Goal: Transaction & Acquisition: Purchase product/service

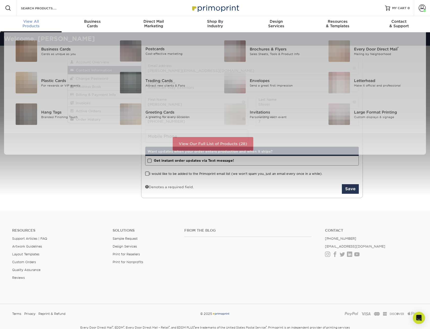
click at [43, 22] on span "View All" at bounding box center [31, 21] width 61 height 5
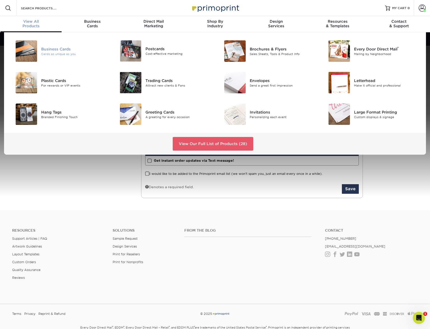
click at [46, 51] on div "Business Cards" at bounding box center [74, 49] width 66 height 6
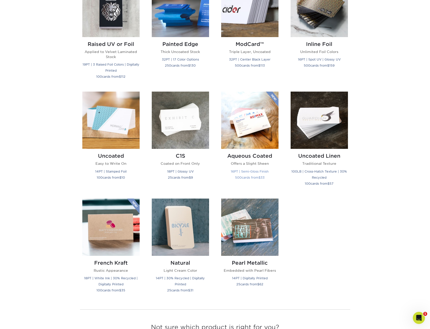
scroll to position [379, 0]
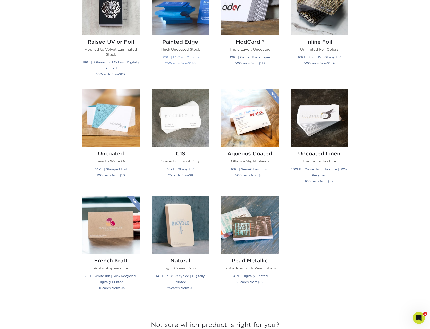
click at [195, 24] on img at bounding box center [180, 6] width 57 height 57
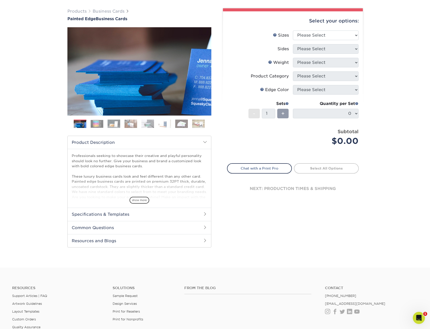
scroll to position [25, 0]
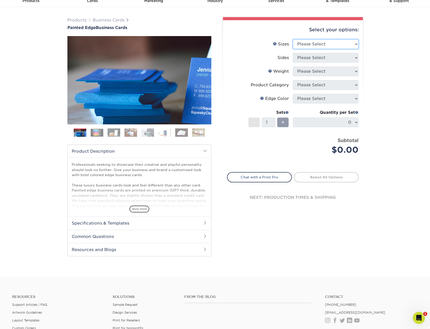
click at [336, 45] on select "Please Select 2" x 3.5" - Standard 2.125" x 3.375" - European 2.5" x 2.5" - Squ…" at bounding box center [326, 44] width 66 height 10
select select "2.00x3.50"
click at [293, 39] on select "Please Select 2" x 3.5" - Standard 2.125" x 3.375" - European 2.5" x 2.5" - Squ…" at bounding box center [326, 44] width 66 height 10
click at [332, 59] on select "Please Select Print Both Sides Print Front Only" at bounding box center [326, 58] width 66 height 10
select select "13abbda7-1d64-4f25-8bb2-c179b224825d"
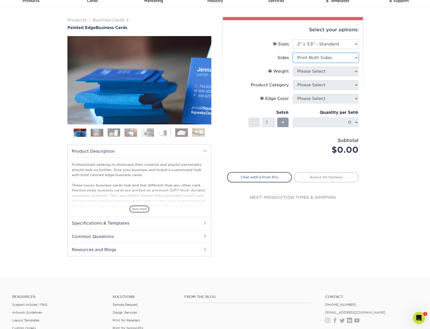
click at [293, 53] on select "Please Select Print Both Sides Print Front Only" at bounding box center [326, 58] width 66 height 10
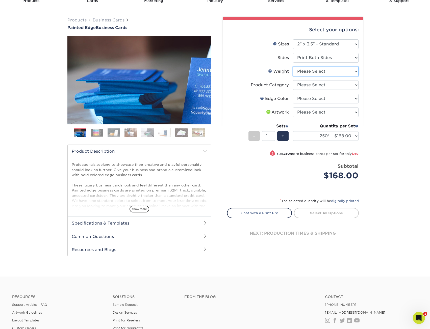
click at [347, 71] on select "Please Select 32PTUC" at bounding box center [326, 72] width 66 height 10
select select "32PTUC"
click at [293, 67] on select "Please Select 32PTUC" at bounding box center [326, 72] width 66 height 10
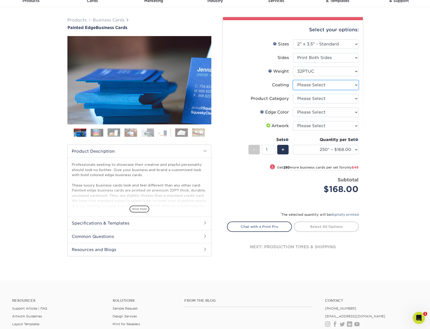
click at [346, 87] on select at bounding box center [326, 85] width 66 height 10
select select "3e7618de-abca-4bda-9f97-8b9129e913d8"
click at [293, 80] on select at bounding box center [326, 85] width 66 height 10
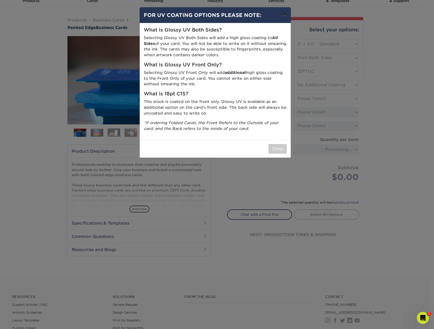
click at [287, 14] on button "×" at bounding box center [285, 14] width 12 height 14
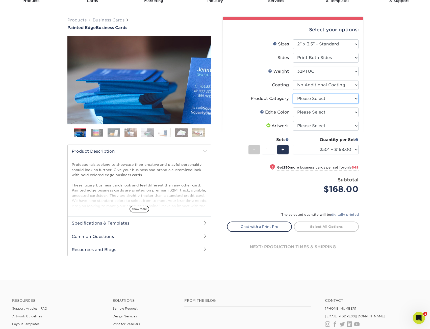
click at [347, 94] on select "Please Select Business Cards" at bounding box center [326, 99] width 66 height 10
select select "3b5148f1-0588-4f88-a218-97bcfdce65c1"
click at [293, 94] on select "Please Select Business Cards" at bounding box center [326, 99] width 66 height 10
click at [338, 111] on select "Please Select Charcoal Black Brown Blue Pearlescent Blue Pearlescent Gold Pearl…" at bounding box center [326, 113] width 66 height 10
select select "1ae850e6-61c5-45b7-a71d-f488378c5a25"
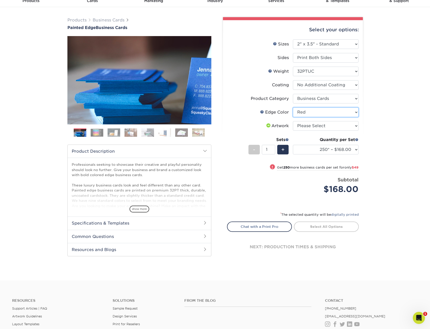
click at [293, 108] on select "Please Select Charcoal Black Brown Blue Pearlescent Blue Pearlescent Gold Pearl…" at bounding box center [326, 113] width 66 height 10
click at [326, 125] on select "Please Select I will upload files I need a design - $100" at bounding box center [326, 126] width 66 height 10
click at [102, 130] on img at bounding box center [97, 133] width 13 height 8
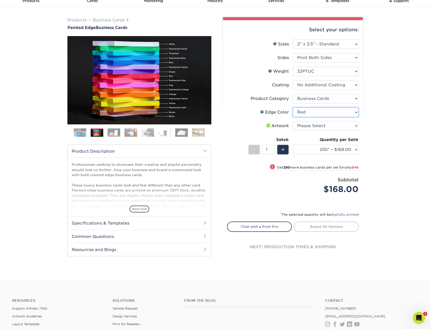
click at [321, 111] on select "Please Select Charcoal Black Brown Blue Pearlescent Blue Pearlescent Gold Pearl…" at bounding box center [326, 113] width 66 height 10
click at [321, 113] on select "Please Select Charcoal Black Brown Blue Pearlescent Blue Pearlescent Gold Pearl…" at bounding box center [326, 113] width 66 height 10
click at [332, 127] on select "Please Select I will upload files I need a design - $100" at bounding box center [326, 126] width 66 height 10
select select "upload"
click at [293, 121] on select "Please Select I will upload files I need a design - $100" at bounding box center [326, 126] width 66 height 10
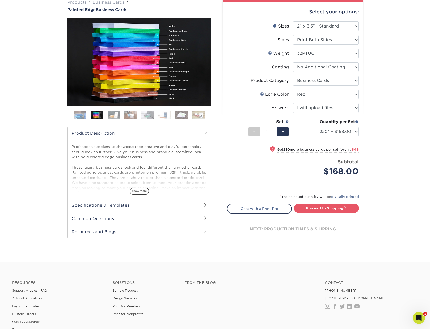
scroll to position [50, 0]
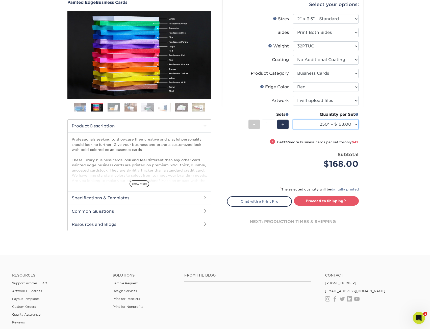
click at [342, 124] on select "250* – $168.00 500* – $217.00 1000* – $339.00" at bounding box center [326, 125] width 66 height 10
click at [286, 128] on div "+" at bounding box center [282, 125] width 11 height 10
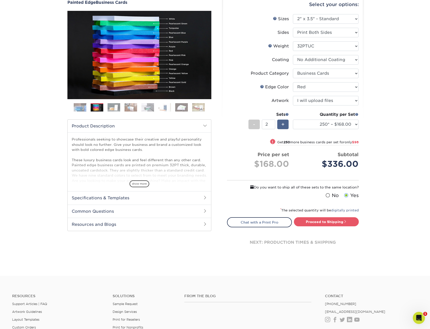
click at [286, 126] on div "+" at bounding box center [282, 125] width 11 height 10
click at [282, 119] on div "Sets" at bounding box center [268, 116] width 40 height 8
click at [283, 125] on span "+" at bounding box center [282, 125] width 3 height 8
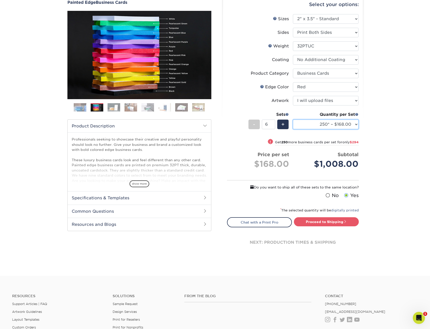
click at [340, 122] on select "250* – $168.00 500* – $217.00 1000* – $339.00" at bounding box center [326, 125] width 66 height 10
click at [351, 126] on select "250* – $168.00 500* – $217.00 1000* – $339.00" at bounding box center [326, 125] width 66 height 10
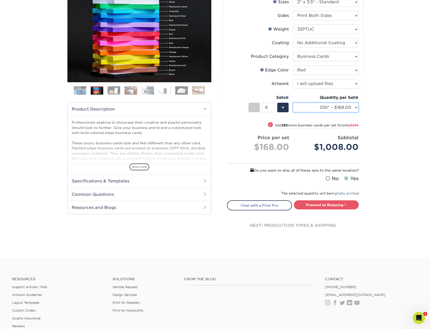
scroll to position [76, 0]
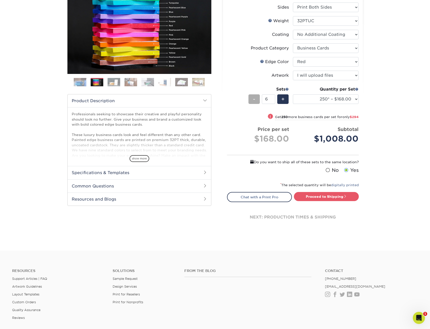
click at [250, 100] on div "-" at bounding box center [253, 99] width 11 height 10
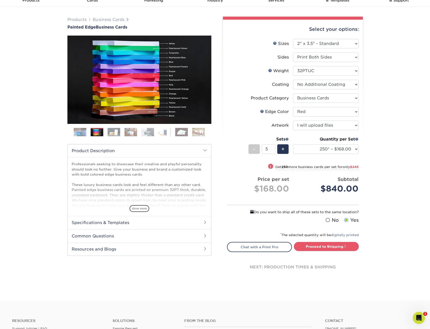
scroll to position [50, 0]
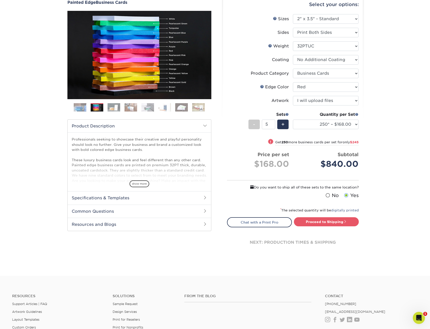
click at [158, 105] on img at bounding box center [164, 107] width 13 height 9
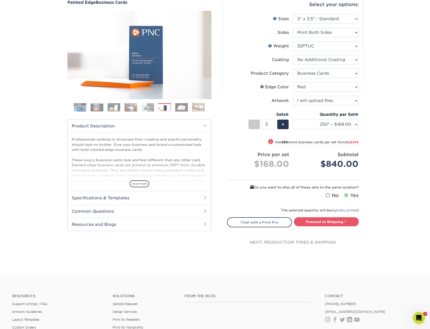
click at [138, 107] on ol at bounding box center [139, 109] width 144 height 12
click at [107, 106] on ol at bounding box center [139, 109] width 144 height 12
drag, startPoint x: 74, startPoint y: 108, endPoint x: 78, endPoint y: 108, distance: 3.3
click at [74, 108] on img at bounding box center [80, 107] width 13 height 13
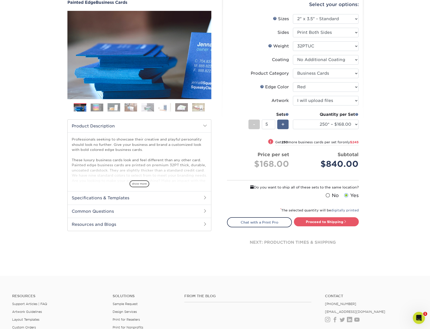
click at [284, 128] on span "+" at bounding box center [282, 125] width 3 height 8
type input "6"
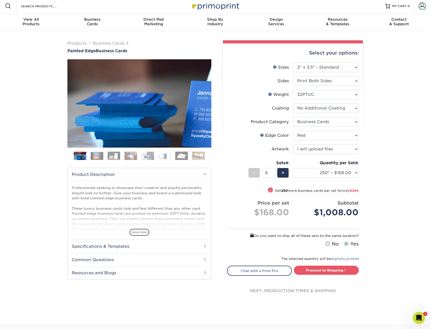
scroll to position [0, 0]
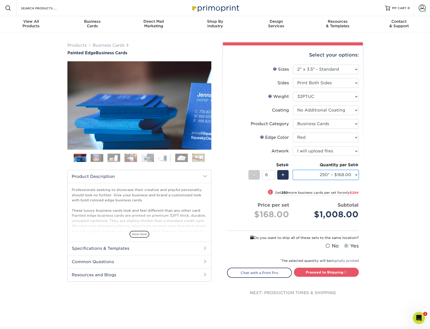
click at [338, 177] on select "250* – $168.00 500* – $217.00 1000* – $339.00" at bounding box center [326, 175] width 66 height 10
click at [350, 173] on select "250* – $168.00 500* – $217.00 1000* – $339.00" at bounding box center [326, 175] width 66 height 10
click at [347, 174] on select "250* – $168.00 500* – $217.00 1000* – $339.00" at bounding box center [326, 175] width 66 height 10
click at [376, 176] on div "Products Business Cards Painted Edge Business Cards Previous Next" at bounding box center [215, 179] width 430 height 294
click at [286, 165] on span at bounding box center [287, 165] width 4 height 4
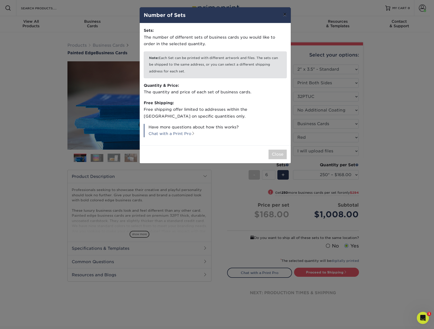
click at [285, 14] on button "×" at bounding box center [285, 14] width 12 height 14
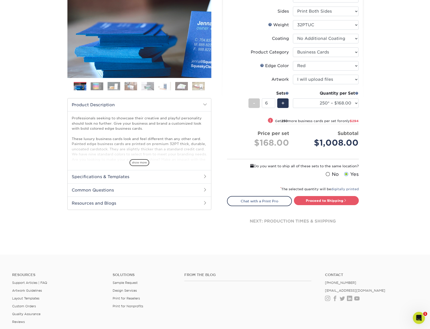
scroll to position [101, 0]
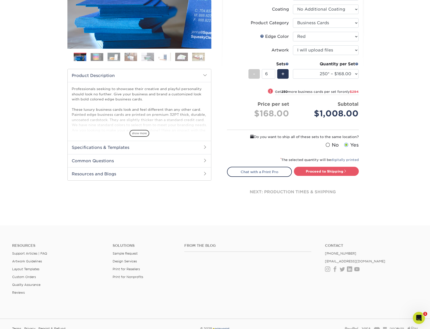
click at [188, 159] on h2 "Common Questions" at bounding box center [139, 160] width 143 height 13
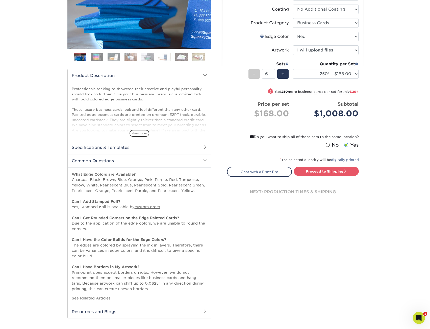
click at [205, 147] on span at bounding box center [205, 147] width 4 height 4
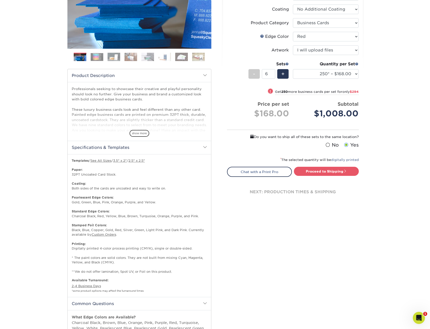
click at [205, 147] on span at bounding box center [205, 147] width 4 height 4
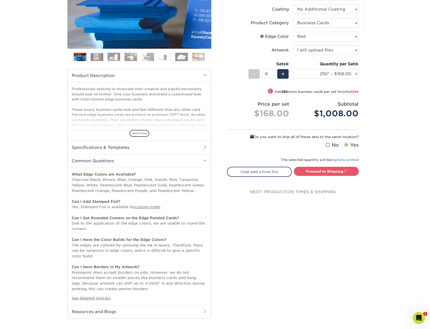
click at [204, 166] on h2 "Common Questions" at bounding box center [139, 160] width 143 height 13
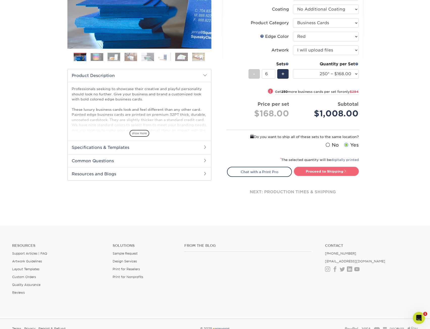
click at [339, 172] on link "Proceed to Shipping" at bounding box center [326, 171] width 65 height 9
type input "Set 1"
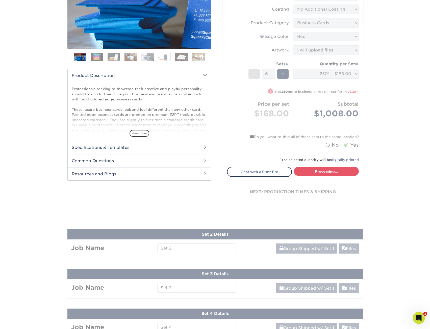
select select "b1d50ed3-fc81-464d-a1d8-d1915fbce704"
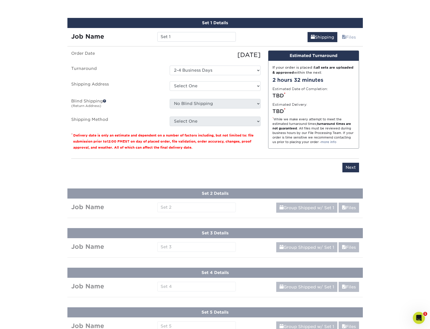
scroll to position [281, 0]
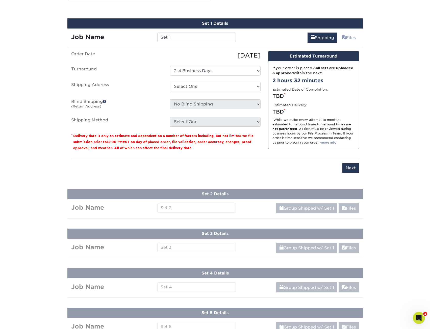
click at [104, 102] on span at bounding box center [105, 102] width 4 height 4
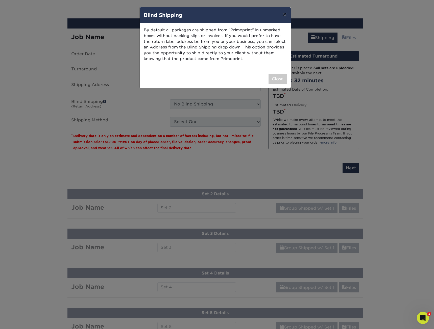
click at [285, 14] on button "×" at bounding box center [285, 14] width 12 height 14
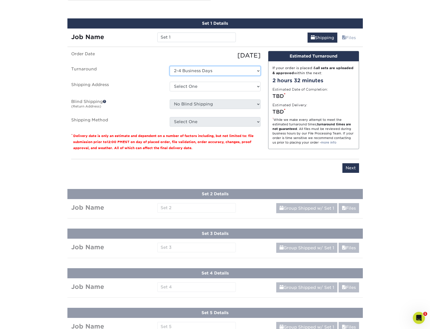
click at [224, 72] on select "Select One 2-4 Business Days" at bounding box center [215, 71] width 91 height 10
click at [225, 84] on select "Select One + Add New Address" at bounding box center [215, 87] width 91 height 10
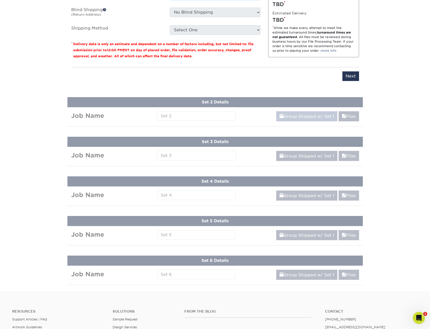
scroll to position [382, 0]
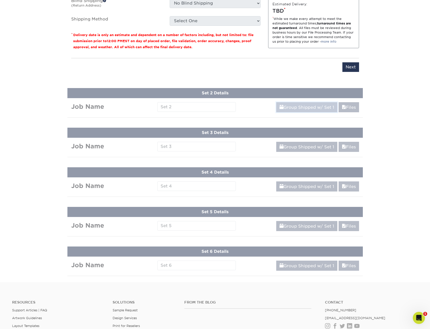
click at [313, 107] on link "Group Shipped w/ Set 1" at bounding box center [306, 107] width 61 height 10
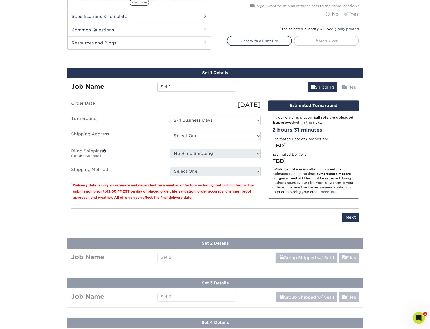
scroll to position [231, 0]
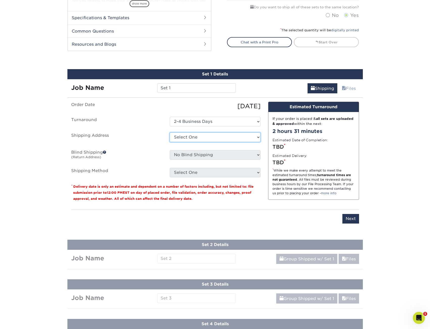
click at [232, 137] on select "Select One + Add New Address" at bounding box center [215, 138] width 91 height 10
select select "newaddress"
click at [170, 133] on select "Select One + Add New Address" at bounding box center [215, 138] width 91 height 10
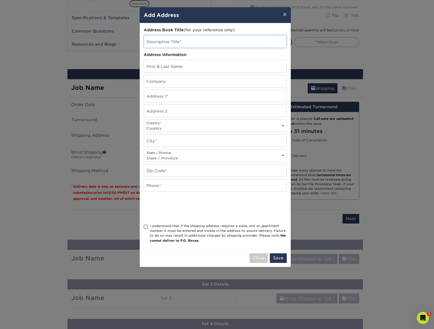
click at [191, 43] on input "text" at bounding box center [215, 41] width 142 height 12
click at [168, 67] on input "text" at bounding box center [215, 66] width 142 height 12
click at [186, 44] on input "text" at bounding box center [215, 41] width 142 height 12
type input "Office"
click at [226, 67] on input "text" at bounding box center [215, 66] width 142 height 12
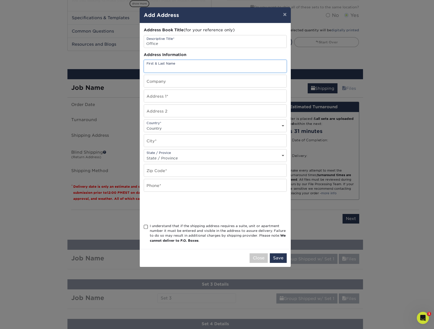
type input "Dasha Shiver"
type input "American Way Exteriors LLC"
type input "900 E Franklin St"
select select "US"
type input "Dayton"
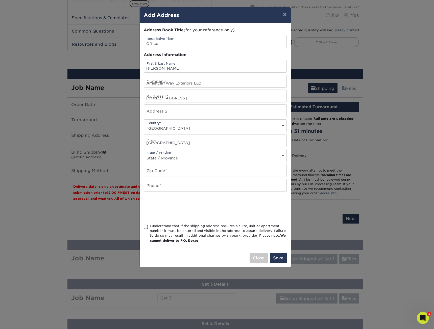
select select "OH"
type input "45459-5620"
type input "9372218860"
click at [212, 231] on div "I understand that if the shipping address requires a suite, unit or apartment n…" at bounding box center [218, 234] width 137 height 20
click at [0, 0] on input "I understand that if the shipping address requires a suite, unit or apartment n…" at bounding box center [0, 0] width 0 height 0
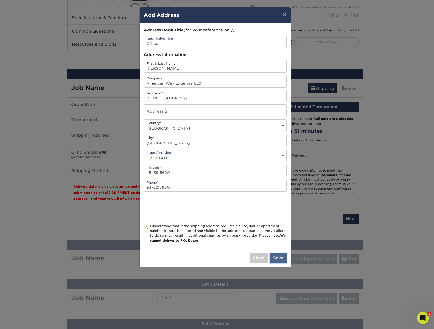
click at [277, 257] on button "Save" at bounding box center [278, 258] width 17 height 10
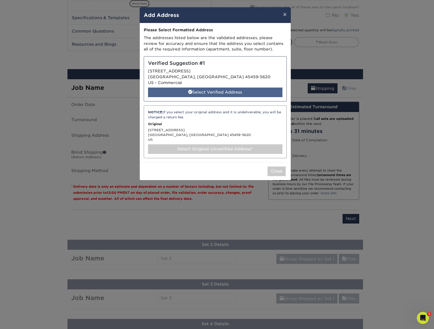
click at [254, 92] on div "Select Verified Address" at bounding box center [215, 93] width 134 height 10
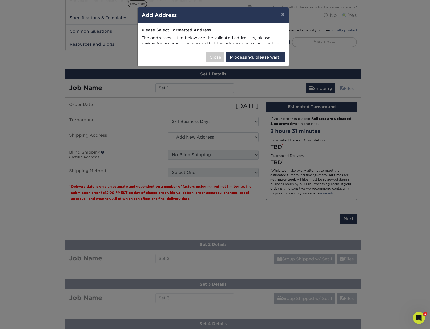
select select "285421"
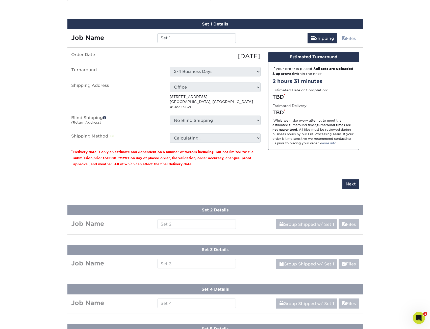
scroll to position [281, 0]
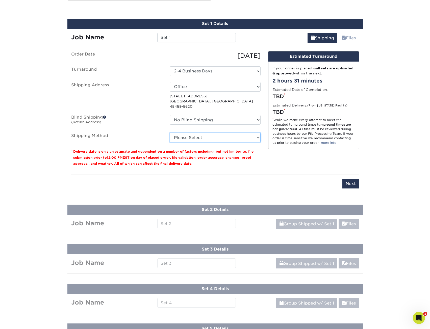
click at [186, 133] on select "Please Select Ground Shipping (+$16.16) 3 Day Shipping Service (+$23.93) 2 Day …" at bounding box center [215, 138] width 91 height 10
select select "03"
click at [170, 133] on select "Please Select Ground Shipping (+$16.16) 3 Day Shipping Service (+$23.93) 2 Day …" at bounding box center [215, 138] width 91 height 10
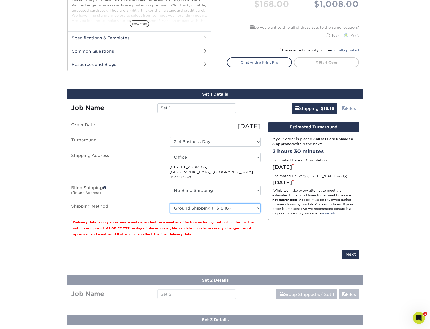
scroll to position [205, 0]
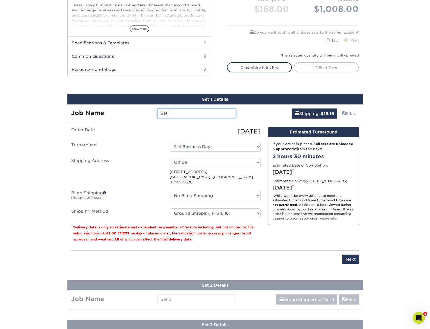
click at [212, 112] on input "Set 1" at bounding box center [196, 114] width 78 height 10
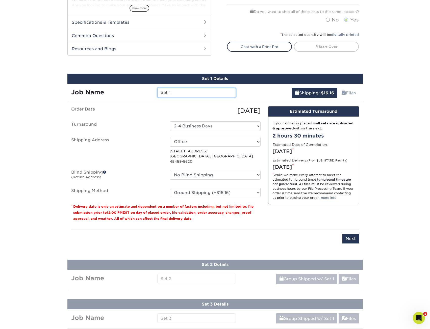
scroll to position [231, 0]
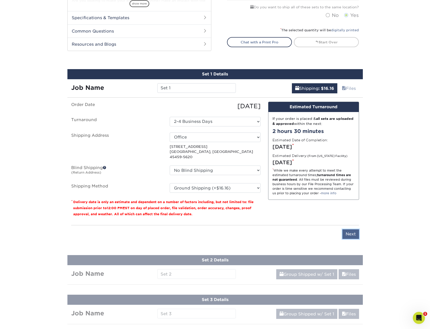
click at [350, 229] on input "Next" at bounding box center [350, 234] width 17 height 10
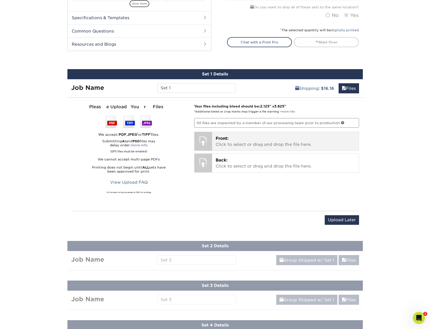
click at [241, 146] on p "Front: Click to select or drag and drop the file here." at bounding box center [286, 142] width 140 height 12
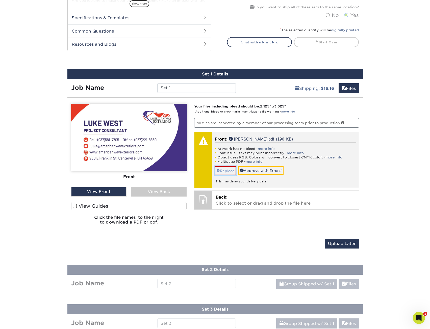
click at [229, 171] on link "Replace" at bounding box center [226, 170] width 22 height 9
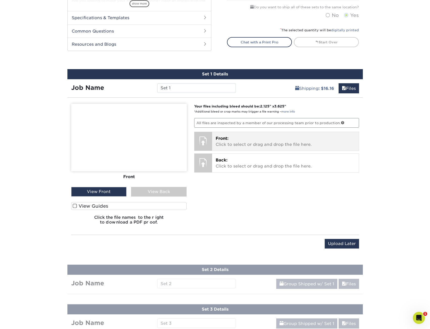
click at [219, 135] on div "Front: Click to select or drag and drop the file here. Choose file Luke.pdf 0.2…" at bounding box center [285, 141] width 147 height 19
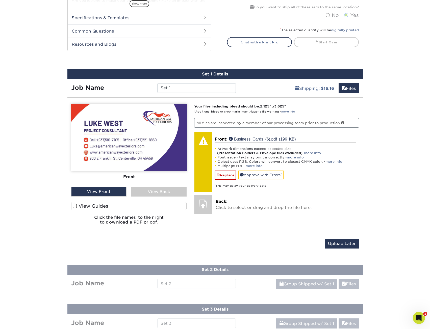
click at [122, 132] on img at bounding box center [129, 138] width 116 height 68
click at [348, 86] on link "Files" at bounding box center [348, 88] width 20 height 10
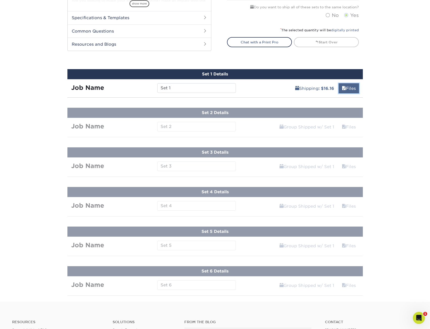
click at [347, 87] on link "Files" at bounding box center [348, 88] width 20 height 10
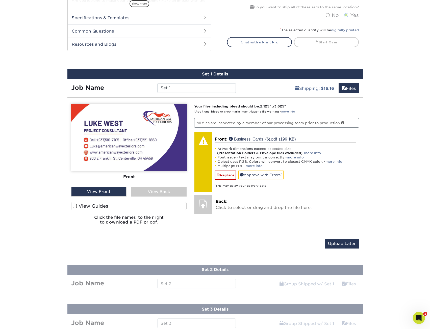
click at [160, 205] on label "View Guides" at bounding box center [129, 206] width 116 height 8
click at [0, 0] on input "View Guides" at bounding box center [0, 0] width 0 height 0
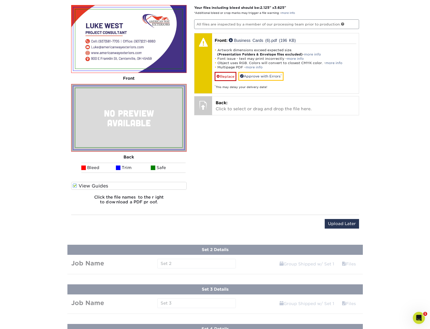
scroll to position [332, 0]
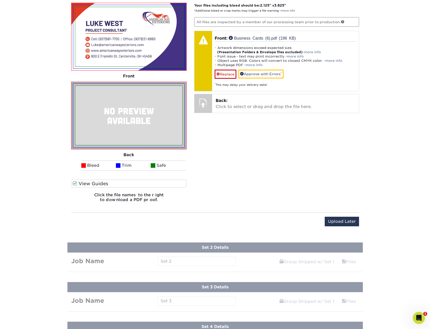
click at [142, 103] on img at bounding box center [128, 115] width 107 height 59
drag, startPoint x: 84, startPoint y: 168, endPoint x: 87, endPoint y: 166, distance: 4.1
click at [85, 167] on li "Bleed" at bounding box center [98, 166] width 35 height 10
drag, startPoint x: 87, startPoint y: 166, endPoint x: 138, endPoint y: 163, distance: 50.8
click at [123, 160] on div "Front Back Bleed Trim Safe" at bounding box center [129, 91] width 116 height 177
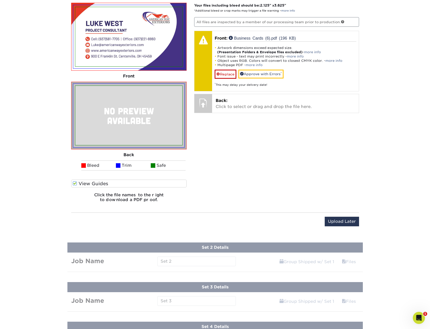
drag, startPoint x: 149, startPoint y: 163, endPoint x: 170, endPoint y: 165, distance: 21.0
click at [154, 163] on ul "Bleed Trim Safe" at bounding box center [129, 166] width 116 height 10
drag, startPoint x: 218, startPoint y: 152, endPoint x: 219, endPoint y: 145, distance: 6.8
click at [219, 152] on div "Your files including bleed should be: 2.125 " x 3.625 " *Additional bleed or cr…" at bounding box center [276, 105] width 172 height 204
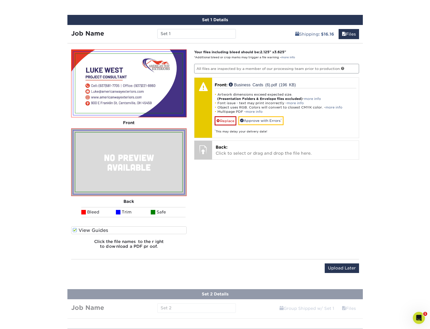
scroll to position [281, 0]
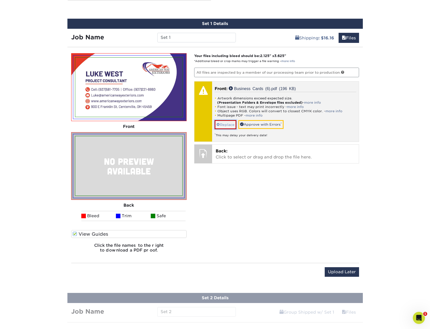
click at [217, 125] on span at bounding box center [218, 125] width 4 height 4
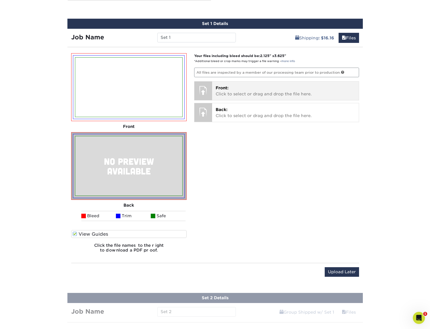
click at [218, 87] on span "Front:" at bounding box center [222, 88] width 13 height 5
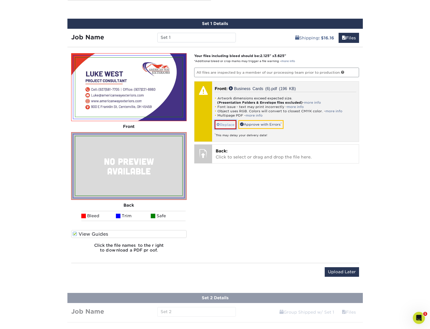
drag, startPoint x: 230, startPoint y: 125, endPoint x: 236, endPoint y: 128, distance: 6.8
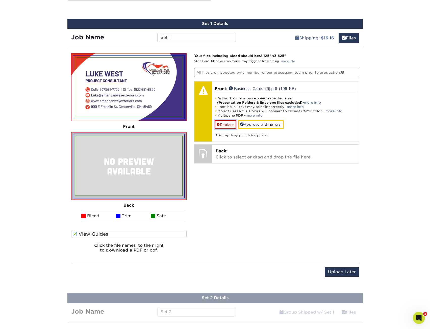
click at [230, 125] on link "Replace" at bounding box center [226, 124] width 22 height 9
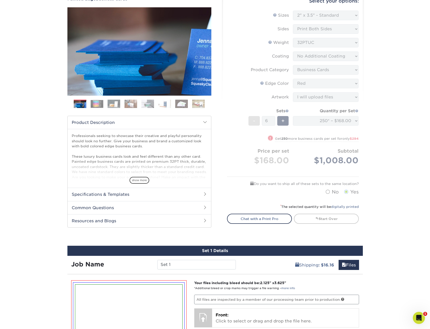
scroll to position [4, 0]
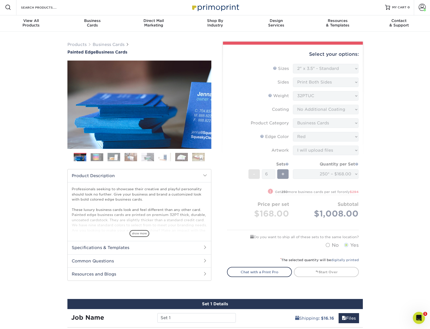
scroll to position [0, 0]
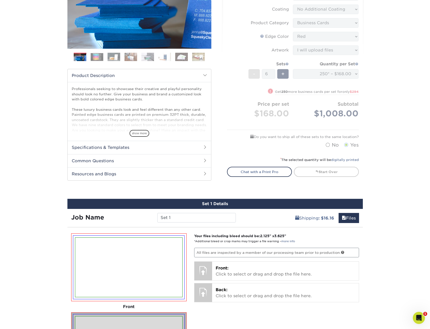
click at [337, 124] on form "Sizes Help Sizes Please Select 2" x 3.5" - Standard 2.125" x 3.375" - European …" at bounding box center [293, 57] width 132 height 187
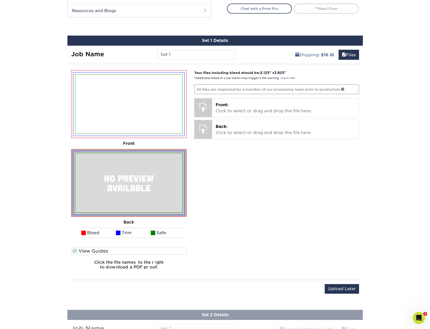
scroll to position [278, 0]
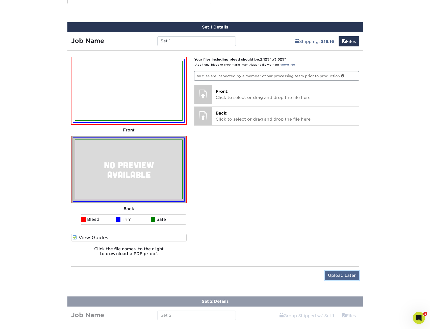
click at [347, 275] on input "Upload Later" at bounding box center [342, 276] width 34 height 10
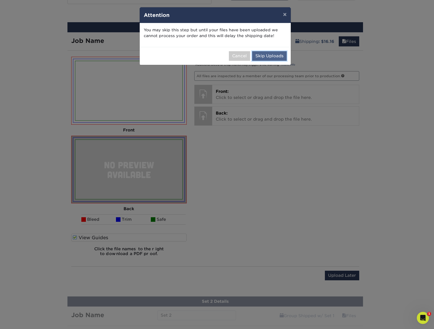
click at [265, 55] on button "Skip Uploads" at bounding box center [269, 56] width 35 height 10
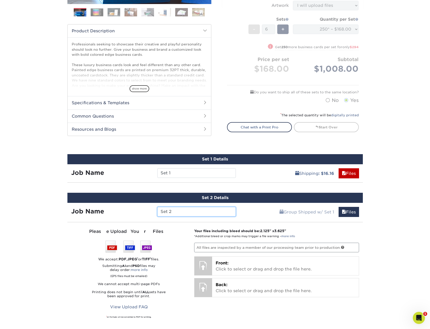
scroll to position [202, 0]
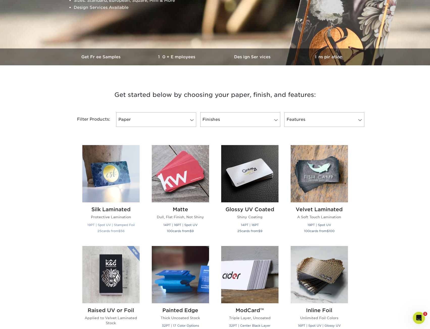
scroll to position [126, 0]
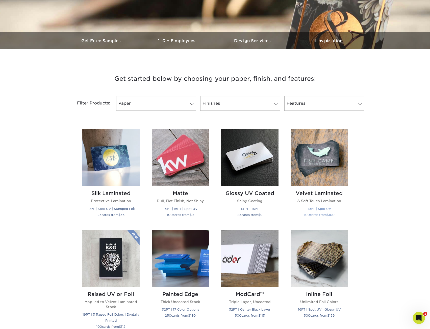
click at [333, 170] on img at bounding box center [319, 157] width 57 height 57
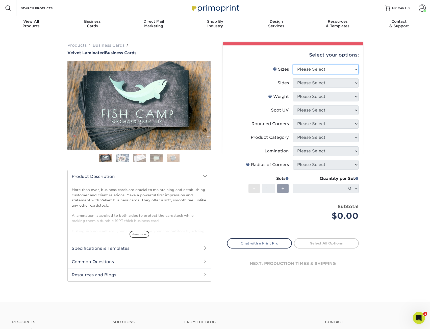
click at [326, 71] on select "Please Select 1.5" x 3.5" - Mini 1.75" x 3.5" - Mini 2" x 2" - Square 2" x 3" -…" at bounding box center [326, 70] width 66 height 10
select select "2.00x3.50"
click at [293, 65] on select "Please Select 1.5" x 3.5" - Mini 1.75" x 3.5" - Mini 2" x 2" - Square 2" x 3" -…" at bounding box center [326, 70] width 66 height 10
click at [342, 81] on select "Please Select Print Both Sides Print Front Only" at bounding box center [326, 83] width 66 height 10
select select "13abbda7-1d64-4f25-8bb2-c179b224825d"
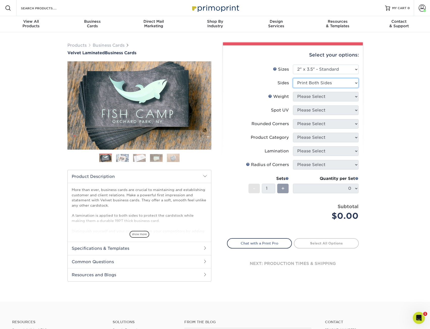
click at [293, 78] on select "Please Select Print Both Sides Print Front Only" at bounding box center [326, 83] width 66 height 10
click at [333, 97] on select "Please Select 16PT" at bounding box center [326, 97] width 66 height 10
select select "16PT"
click at [293, 92] on select "Please Select 16PT" at bounding box center [326, 97] width 66 height 10
click at [314, 96] on select "Please Select 16PT" at bounding box center [326, 97] width 66 height 10
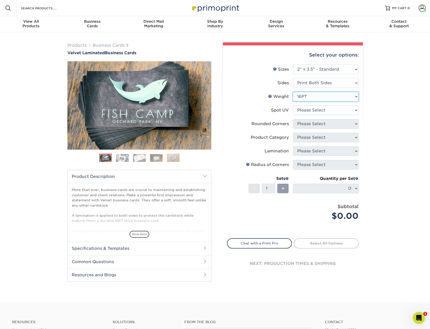
click at [314, 96] on select "Please Select 16PT" at bounding box center [326, 97] width 66 height 10
click at [315, 108] on select "Please Select No Spot UV Front and Back (Both Sides) Front Only Back Only" at bounding box center [326, 111] width 66 height 10
select select "1"
click at [293, 106] on select "Please Select No Spot UV Front and Back (Both Sides) Front Only Back Only" at bounding box center [326, 111] width 66 height 10
click at [317, 125] on select "Please Select Yes - Round 2 Corners Yes - Round 4 Corners No" at bounding box center [326, 124] width 66 height 10
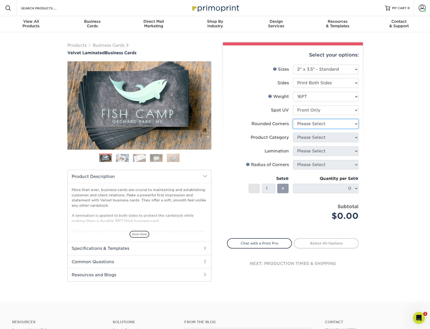
select select "0"
click at [293, 119] on select "Please Select Yes - Round 2 Corners Yes - Round 4 Corners No" at bounding box center [326, 124] width 66 height 10
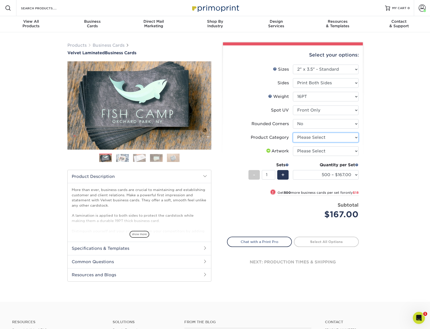
click at [314, 140] on select "Please Select Business Cards" at bounding box center [326, 138] width 66 height 10
select select "3b5148f1-0588-4f88-a218-97bcfdce65c1"
click at [293, 133] on select "Please Select Business Cards" at bounding box center [326, 138] width 66 height 10
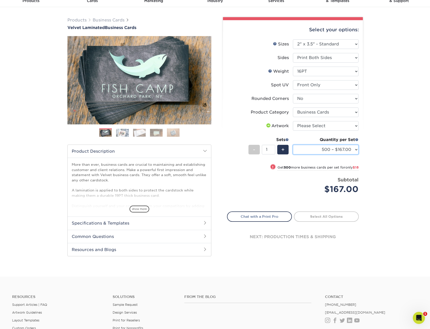
click at [329, 148] on select "500 – $167.00 1000 – $185.00 2500 – $439.00 5000 – $733.00 10000 – $1307.00" at bounding box center [326, 150] width 66 height 10
click at [374, 124] on div "Products Business Cards Velvet Laminated Business Cards Previous Next" at bounding box center [215, 142] width 430 height 270
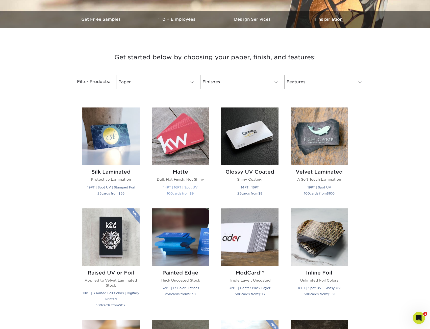
scroll to position [177, 0]
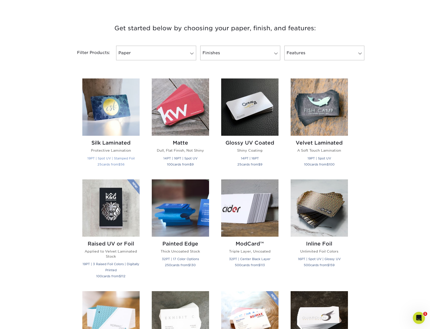
click at [116, 120] on img at bounding box center [110, 106] width 57 height 57
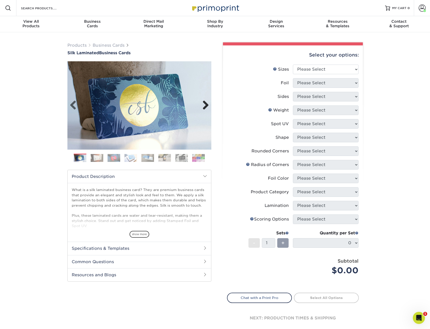
click at [202, 103] on link "Next" at bounding box center [204, 105] width 10 height 10
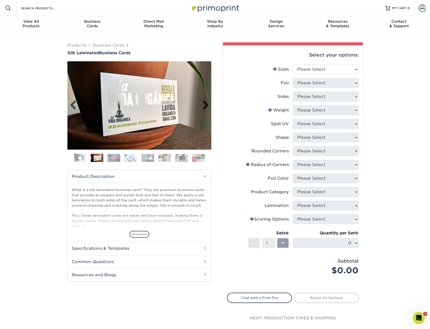
click at [202, 103] on link "Next" at bounding box center [204, 105] width 10 height 10
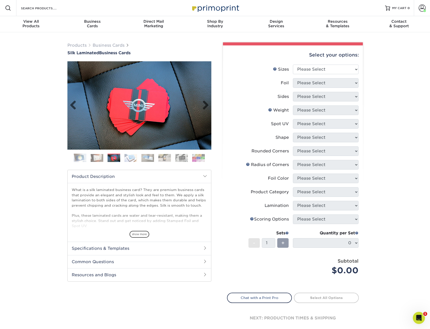
scroll to position [25, 0]
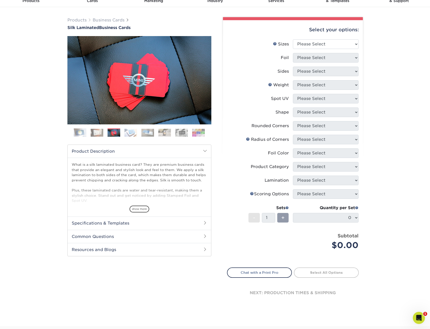
click at [193, 133] on img at bounding box center [198, 133] width 13 height 8
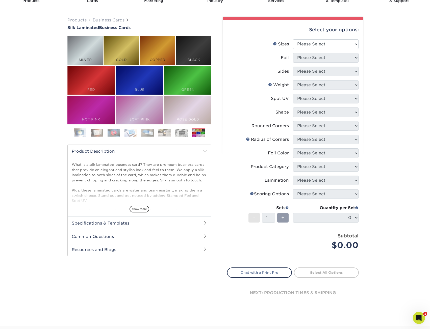
click at [182, 133] on img at bounding box center [181, 133] width 13 height 8
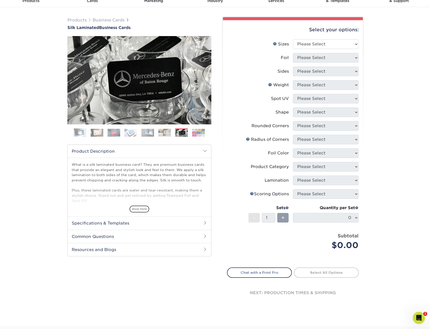
click at [163, 130] on img at bounding box center [164, 133] width 13 height 8
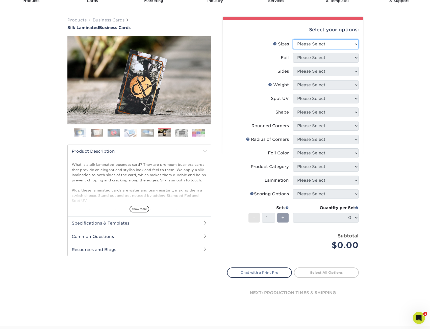
click at [349, 47] on select "Please Select 1.5" x 3.5" - Mini 1.75" x 3.5" - Mini 2" x 2" - Square 2" x 3" -…" at bounding box center [326, 44] width 66 height 10
select select "2.00x3.50"
click at [293, 39] on select "Please Select 1.5" x 3.5" - Mini 1.75" x 3.5" - Mini 2" x 2" - Square 2" x 3" -…" at bounding box center [326, 44] width 66 height 10
click at [330, 57] on select "Please Select Yes No" at bounding box center [326, 58] width 66 height 10
select select "1"
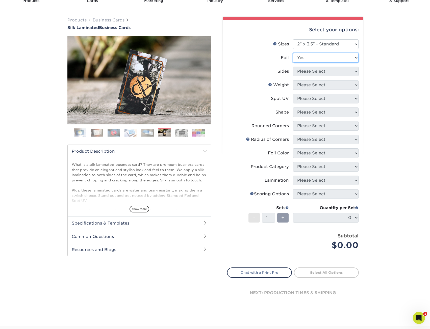
click at [293, 53] on select "Please Select Yes No" at bounding box center [326, 58] width 66 height 10
click at [335, 69] on select "Please Select Print Both Sides - Foil Both Sides Print Both Sides - Foil Front …" at bounding box center [326, 72] width 66 height 10
select select "e9e9dfb3-fba1-4d60-972c-fd9ca5904d33"
click at [293, 67] on select "Please Select Print Both Sides - Foil Both Sides Print Both Sides - Foil Front …" at bounding box center [326, 72] width 66 height 10
click at [349, 86] on select "Please Select 16PT" at bounding box center [326, 85] width 66 height 10
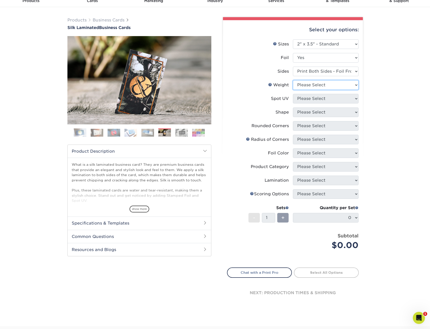
select select "16PT"
click at [293, 80] on select "Please Select 16PT" at bounding box center [326, 85] width 66 height 10
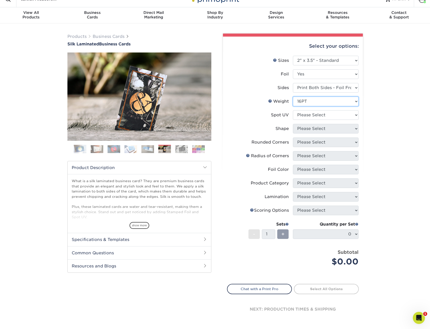
scroll to position [0, 0]
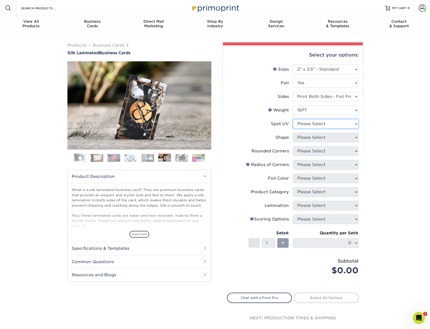
click at [333, 124] on select "Please Select No Spot UV Front and Back (Both Sides) Front Only Back Only" at bounding box center [326, 124] width 66 height 10
click at [343, 83] on select "Please Select Yes No" at bounding box center [326, 83] width 66 height 10
select select "0"
click at [293, 78] on select "Please Select Yes No" at bounding box center [326, 83] width 66 height 10
select select "-1"
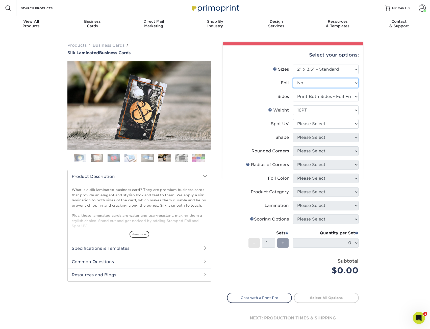
select select "-1"
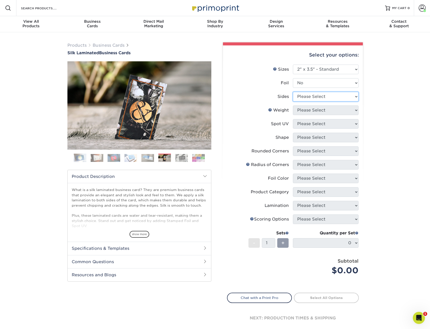
click at [348, 93] on select "Please Select Print Both Sides Print Front Only" at bounding box center [326, 97] width 66 height 10
select select "13abbda7-1d64-4f25-8bb2-c179b224825d"
click at [293, 92] on select "Please Select Print Both Sides Print Front Only" at bounding box center [326, 97] width 66 height 10
click at [338, 108] on select "Please Select 16PT" at bounding box center [326, 111] width 66 height 10
select select "16PT"
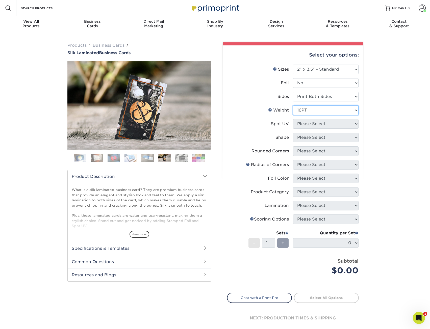
click at [293, 106] on select "Please Select 16PT" at bounding box center [326, 111] width 66 height 10
click at [332, 124] on select "Please Select No Spot UV Front and Back (Both Sides) Front Only Back Only" at bounding box center [326, 124] width 66 height 10
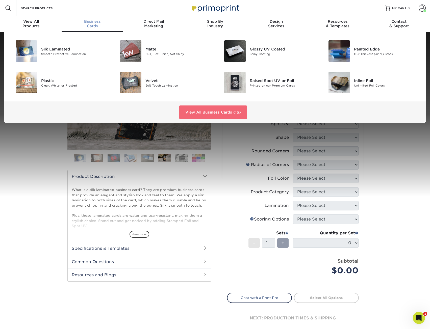
click at [202, 114] on link "View All Business Cards (16)" at bounding box center [213, 113] width 68 height 14
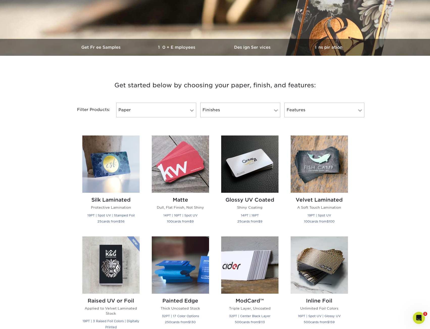
scroll to position [126, 0]
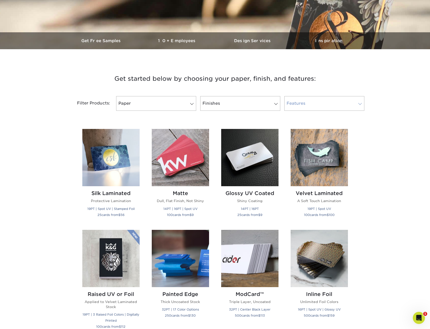
click at [307, 104] on link "Features" at bounding box center [324, 103] width 80 height 15
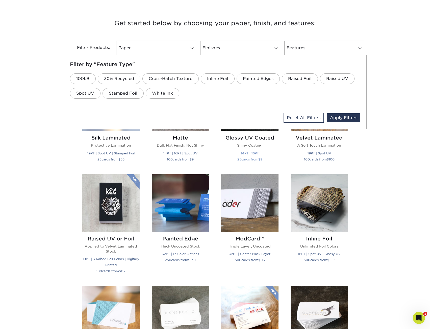
scroll to position [202, 0]
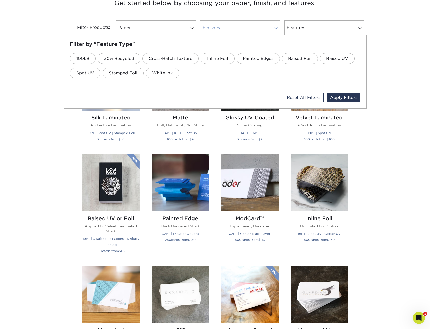
click at [239, 34] on link "Finishes" at bounding box center [240, 27] width 80 height 15
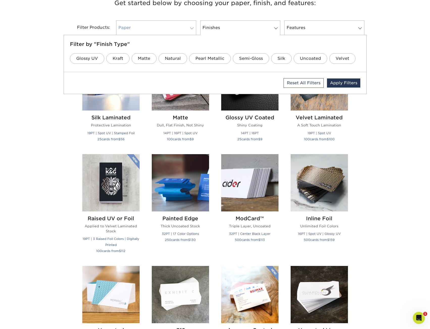
click at [170, 29] on link "Paper" at bounding box center [156, 27] width 80 height 15
click at [188, 60] on link "19PT" at bounding box center [182, 58] width 22 height 11
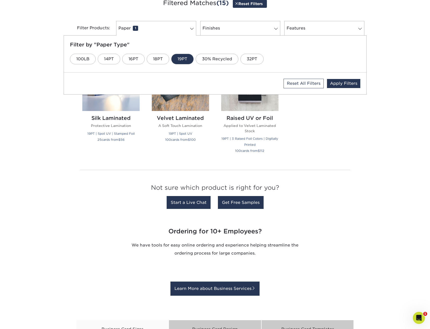
scroll to position [202, 0]
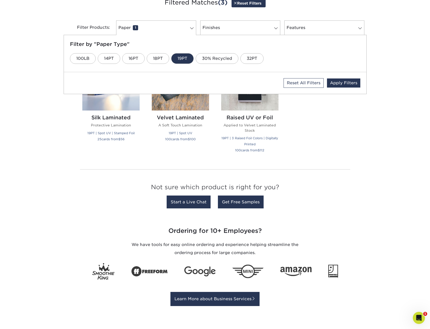
click at [341, 149] on div "Silk Laminated Protective Lamination 19PT | Spot UV | Stamped Foil 25 cards fro…" at bounding box center [215, 106] width 278 height 118
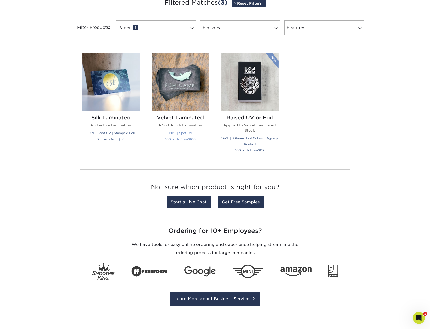
click at [182, 131] on small "19PT | Spot UV" at bounding box center [180, 133] width 23 height 4
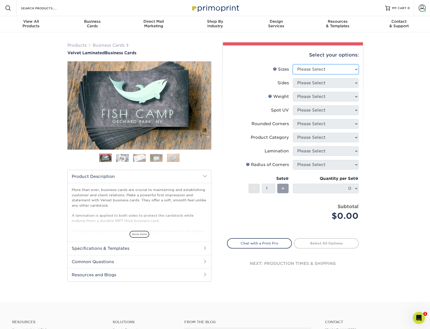
click at [351, 72] on select "Please Select 1.5" x 3.5" - Mini 1.75" x 3.5" - Mini 2" x 2" - Square 2" x 3" -…" at bounding box center [326, 70] width 66 height 10
select select "2.00x3.50"
click at [293, 65] on select "Please Select 1.5" x 3.5" - Mini 1.75" x 3.5" - Mini 2" x 2" - Square 2" x 3" -…" at bounding box center [326, 70] width 66 height 10
click at [336, 84] on select "Please Select Print Both Sides Print Front Only" at bounding box center [326, 83] width 66 height 10
select select "13abbda7-1d64-4f25-8bb2-c179b224825d"
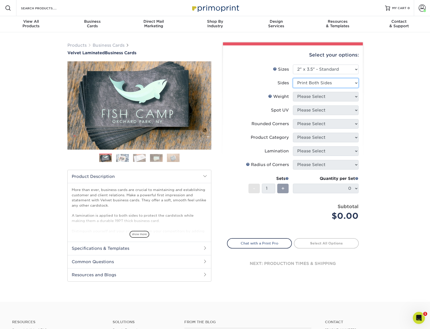
click at [293, 78] on select "Please Select Print Both Sides Print Front Only" at bounding box center [326, 83] width 66 height 10
click at [338, 97] on select "Please Select 16PT" at bounding box center [326, 97] width 66 height 10
click at [342, 99] on select "Please Select 16PT" at bounding box center [326, 97] width 66 height 10
select select "16PT"
click at [293, 92] on select "Please Select 16PT" at bounding box center [326, 97] width 66 height 10
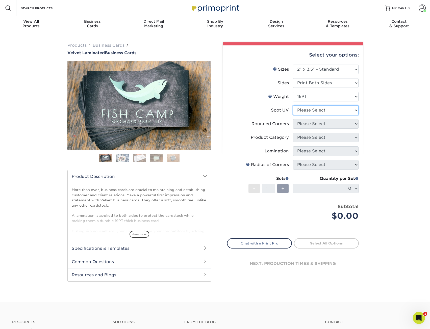
click at [334, 112] on select "Please Select No Spot UV Front and Back (Both Sides) Front Only Back Only" at bounding box center [326, 111] width 66 height 10
select select "1"
click at [293, 106] on select "Please Select No Spot UV Front and Back (Both Sides) Front Only Back Only" at bounding box center [326, 111] width 66 height 10
click at [332, 122] on select "Please Select Yes - Round 2 Corners Yes - Round 4 Corners No" at bounding box center [326, 124] width 66 height 10
select select "0"
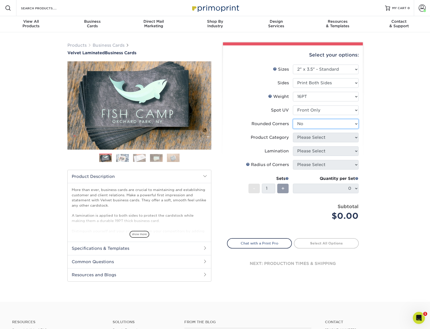
click at [293, 119] on select "Please Select Yes - Round 2 Corners Yes - Round 4 Corners No" at bounding box center [326, 124] width 66 height 10
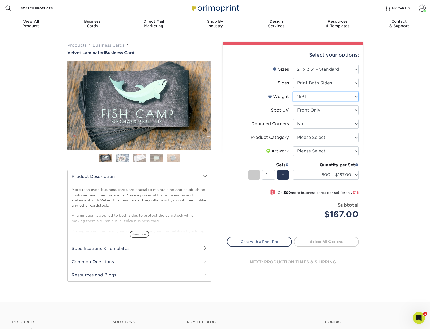
click at [343, 99] on select "Please Select 16PT" at bounding box center [326, 97] width 66 height 10
click at [331, 135] on select "Please Select Business Cards" at bounding box center [326, 138] width 66 height 10
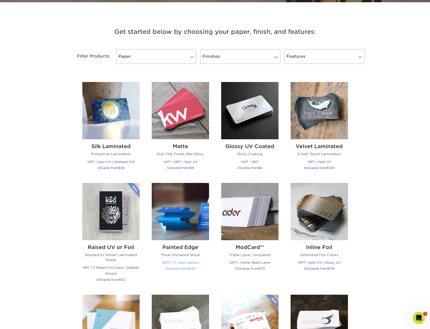
scroll to position [252, 0]
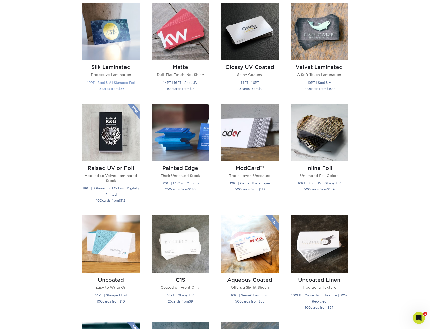
click at [105, 83] on small "19PT | Spot UV | Stamped Foil" at bounding box center [110, 83] width 47 height 4
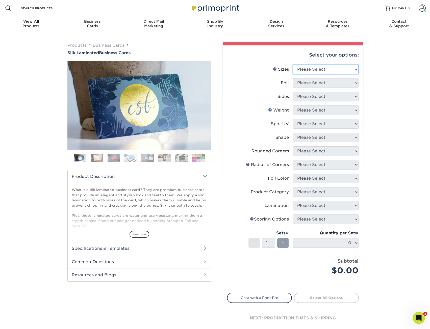
click at [306, 67] on select "Please Select 1.5" x 3.5" - Mini 1.75" x 3.5" - Mini 2" x 2" - Square 2" x 3" -…" at bounding box center [326, 70] width 66 height 10
select select "2.00x3.50"
click at [293, 65] on select "Please Select 1.5" x 3.5" - Mini 1.75" x 3.5" - Mini 2" x 2" - Square 2" x 3" -…" at bounding box center [326, 70] width 66 height 10
click at [325, 88] on select "Please Select Yes No" at bounding box center [326, 83] width 66 height 10
select select "0"
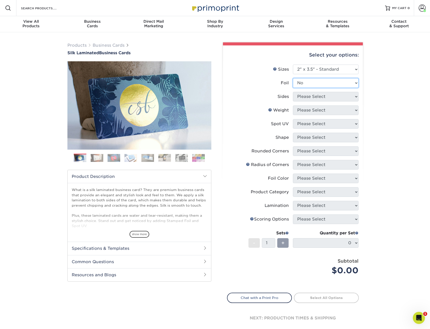
click at [293, 78] on select "Please Select Yes No" at bounding box center [326, 83] width 66 height 10
click at [324, 96] on select "Please Select Print Both Sides Print Front Only" at bounding box center [326, 97] width 66 height 10
select select "13abbda7-1d64-4f25-8bb2-c179b224825d"
click at [293, 92] on select "Please Select Print Both Sides Print Front Only" at bounding box center [326, 97] width 66 height 10
click at [322, 109] on select "Please Select 16PT" at bounding box center [326, 111] width 66 height 10
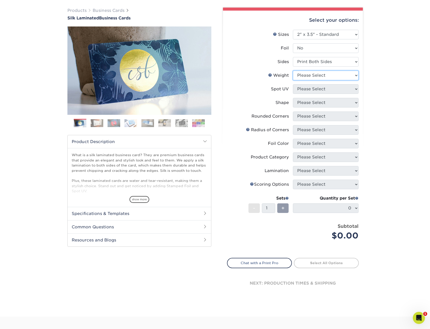
scroll to position [19, 0]
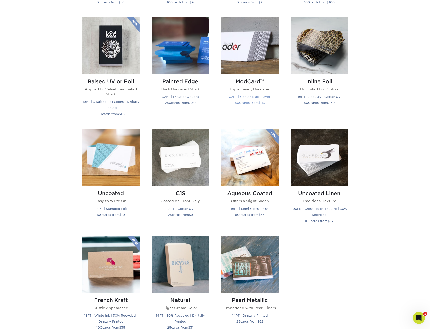
scroll to position [328, 0]
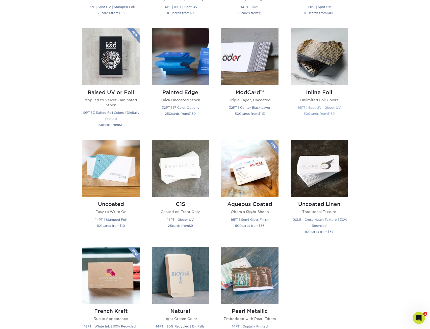
click at [325, 96] on div "Inline Foil Unlimited Foil Colors 16PT | Spot UV | Glossy UV 500 cards from $ 1…" at bounding box center [319, 103] width 57 height 37
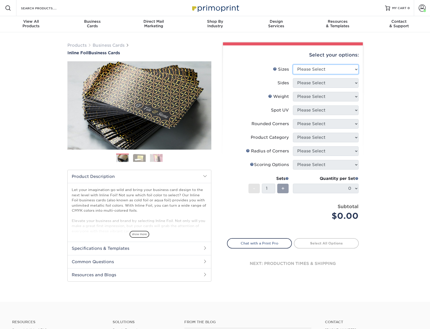
click at [338, 73] on select "Please Select 1.5" x 3.5" - Mini 1.75" x 3.5" - Mini 2" x 2" - Square 2" x 3" -…" at bounding box center [326, 70] width 66 height 10
select select "2.00x3.50"
click at [293, 65] on select "Please Select 1.5" x 3.5" - Mini 1.75" x 3.5" - Mini 2" x 2" - Square 2" x 3" -…" at bounding box center [326, 70] width 66 height 10
click at [335, 85] on select "Please Select Print Both Sides - Foil Back Only Print Both Sides - Foil Both Si…" at bounding box center [326, 83] width 66 height 10
select select "e9e9dfb3-fba1-4d60-972c-fd9ca5904d33"
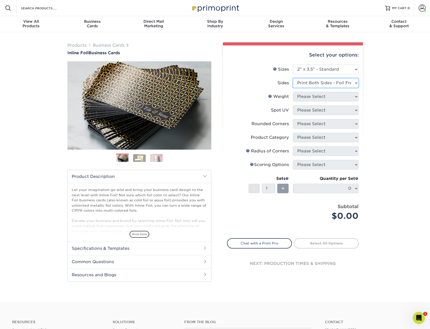
click at [293, 78] on select "Please Select Print Both Sides - Foil Back Only Print Both Sides - Foil Both Si…" at bounding box center [326, 83] width 66 height 10
click at [352, 97] on select "Please Select 16PT" at bounding box center [326, 97] width 66 height 10
select select "16PT"
click at [293, 92] on select "Please Select 16PT" at bounding box center [326, 97] width 66 height 10
click at [342, 87] on select "Please Select Print Both Sides - Foil Back Only Print Both Sides - Foil Both Si…" at bounding box center [326, 83] width 66 height 10
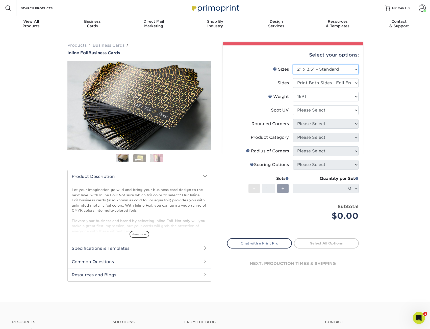
click at [337, 67] on select "Please Select 1.5" x 3.5" - Mini 1.75" x 3.5" - Mini 2" x 2" - Square 2" x 3" -…" at bounding box center [326, 70] width 66 height 10
drag, startPoint x: 337, startPoint y: 69, endPoint x: 340, endPoint y: 71, distance: 3.5
click at [337, 70] on select "Please Select 1.5" x 3.5" - Mini 1.75" x 3.5" - Mini 2" x 2" - Square 2" x 3" -…" at bounding box center [326, 70] width 66 height 10
click at [340, 71] on select "Please Select 1.5" x 3.5" - Mini 1.75" x 3.5" - Mini 2" x 2" - Square 2" x 3" -…" at bounding box center [326, 70] width 66 height 10
select select "2.12x3.38"
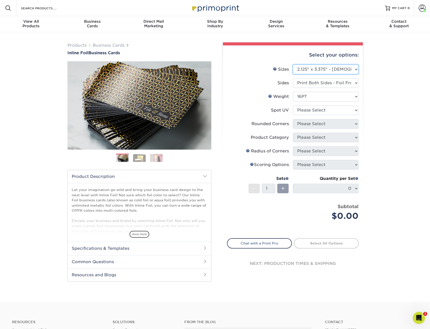
click at [293, 65] on select "Please Select 1.5" x 3.5" - Mini 1.75" x 3.5" - Mini 2" x 2" - Square 2" x 3" -…" at bounding box center [326, 70] width 66 height 10
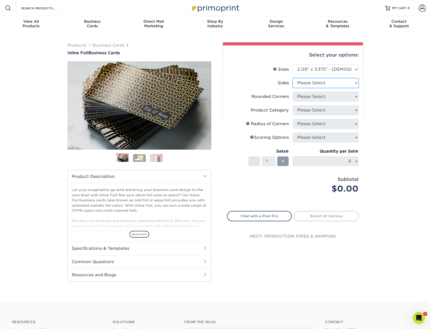
click at [333, 86] on select "Please Select Print Both Sides - Foil Back Only Print Both Sides - Foil Both Si…" at bounding box center [326, 83] width 66 height 10
click at [293, 78] on select "Please Select Print Both Sides - Foil Back Only Print Both Sides - Foil Both Si…" at bounding box center [326, 83] width 66 height 10
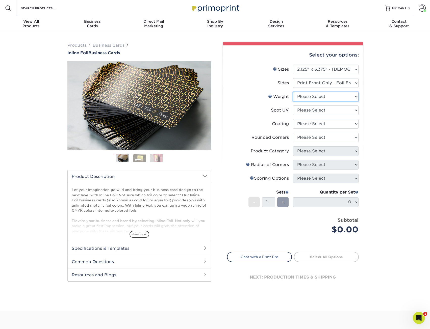
click at [330, 96] on select "Please Select 16PT" at bounding box center [326, 97] width 66 height 10
click at [332, 82] on select "Please Select Print Both Sides - Foil Back Only Print Both Sides - Foil Both Si…" at bounding box center [326, 83] width 66 height 10
click at [332, 95] on select "Please Select 16PT" at bounding box center [326, 97] width 66 height 10
click at [333, 86] on select "Please Select Print Both Sides - Foil Back Only Print Both Sides - Foil Both Si…" at bounding box center [326, 83] width 66 height 10
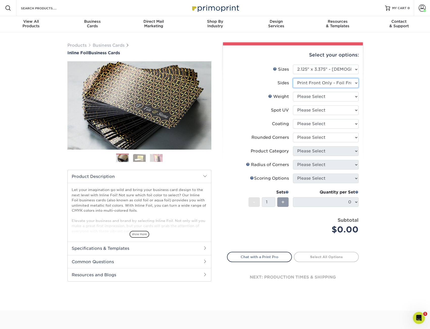
select select "e9e9dfb3-fba1-4d60-972c-fd9ca5904d33"
click at [293, 78] on select "Please Select Print Both Sides - Foil Back Only Print Both Sides - Foil Both Si…" at bounding box center [326, 83] width 66 height 10
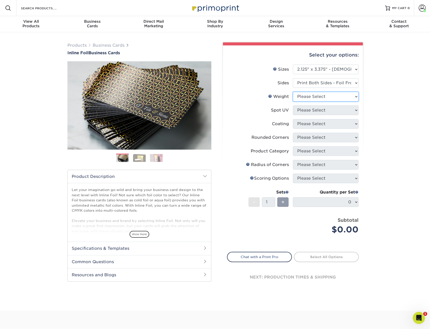
click at [334, 95] on select "Please Select 16PT" at bounding box center [326, 97] width 66 height 10
select select "16PT"
click at [293, 92] on select "Please Select 16PT" at bounding box center [326, 97] width 66 height 10
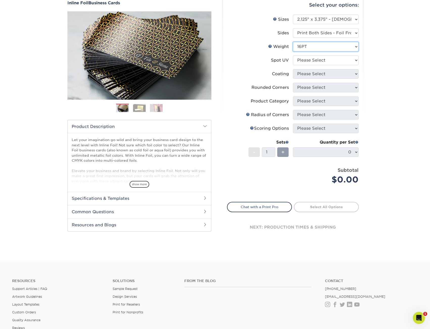
scroll to position [50, 0]
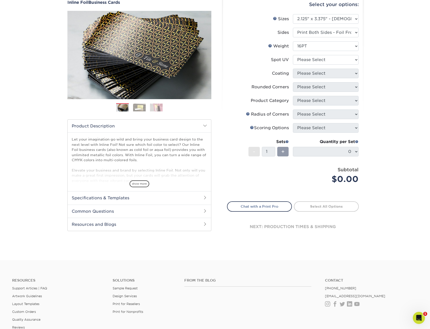
click at [187, 207] on h2 "Common Questions" at bounding box center [139, 211] width 143 height 13
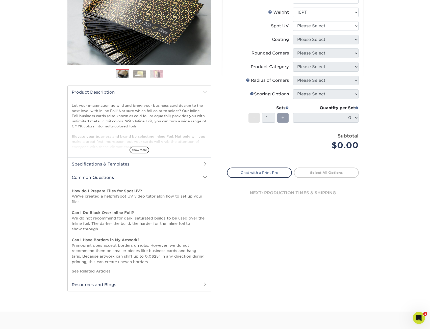
scroll to position [76, 0]
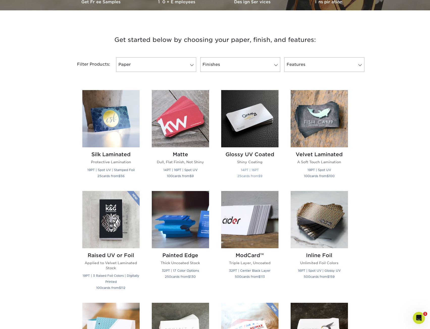
scroll to position [177, 0]
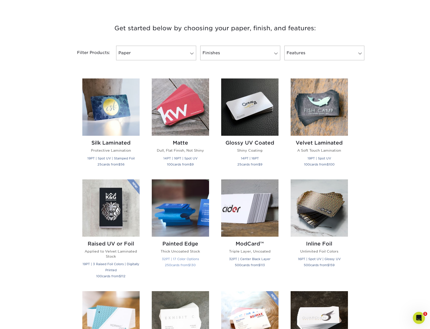
click at [181, 214] on img at bounding box center [180, 207] width 57 height 57
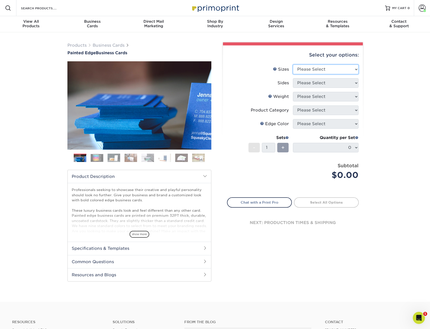
click at [350, 72] on select "Please Select 2" x 3.5" - Standard 2.125" x 3.375" - European 2.5" x 2.5" - Squ…" at bounding box center [326, 70] width 66 height 10
select select "2.00x3.50"
click at [293, 65] on select "Please Select 2" x 3.5" - Standard 2.125" x 3.375" - European 2.5" x 2.5" - Squ…" at bounding box center [326, 70] width 66 height 10
click at [350, 81] on select "Please Select Print Both Sides Print Front Only" at bounding box center [326, 83] width 66 height 10
select select "13abbda7-1d64-4f25-8bb2-c179b224825d"
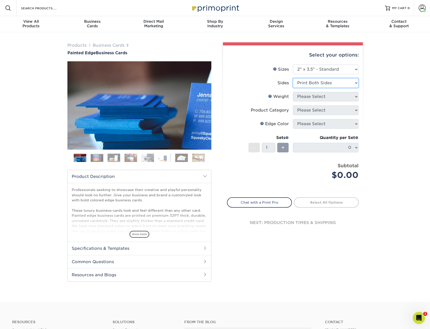
click at [293, 78] on select "Please Select Print Both Sides Print Front Only" at bounding box center [326, 83] width 66 height 10
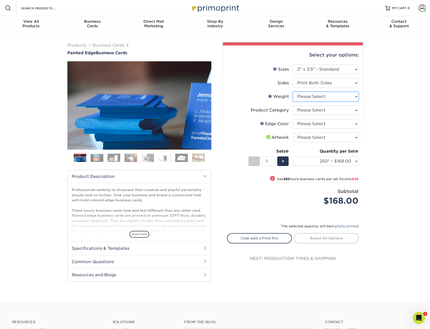
click at [353, 97] on select "Please Select 32PTUC" at bounding box center [326, 97] width 66 height 10
select select "32PTUC"
click at [293, 92] on select "Please Select 32PTUC" at bounding box center [326, 97] width 66 height 10
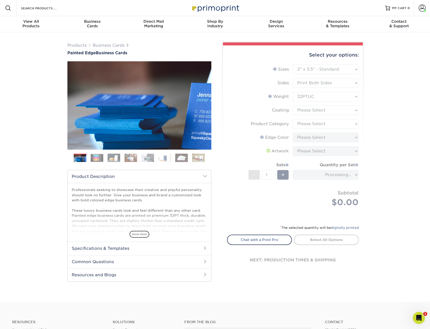
click at [330, 113] on form "Sizes Help Sizes Please Select 2" x 3.5" - Standard 2.125" x 3.375" - European …" at bounding box center [293, 142] width 132 height 154
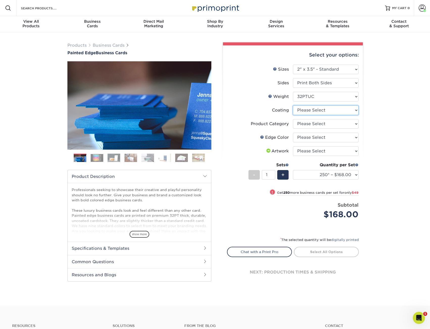
click at [331, 113] on select at bounding box center [326, 111] width 66 height 10
select select "3e7618de-abca-4bda-9f97-8b9129e913d8"
click at [293, 106] on select at bounding box center [326, 111] width 66 height 10
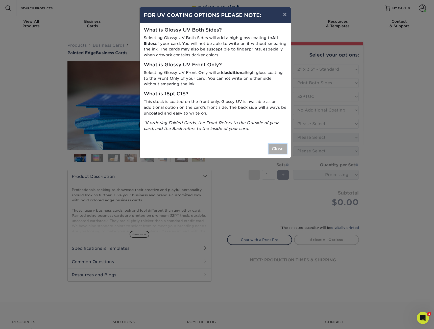
click at [279, 146] on button "Close" at bounding box center [277, 149] width 18 height 10
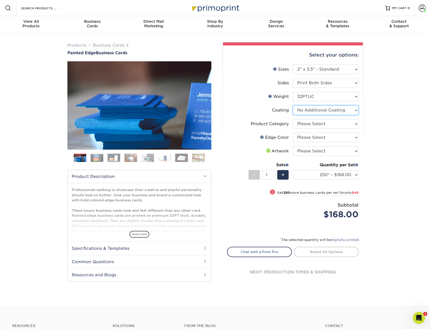
click at [331, 113] on select at bounding box center [326, 111] width 66 height 10
click at [293, 106] on select at bounding box center [326, 111] width 66 height 10
click at [331, 128] on select "Please Select Business Cards" at bounding box center [326, 124] width 66 height 10
select select "3b5148f1-0588-4f88-a218-97bcfdce65c1"
click at [293, 119] on select "Please Select Business Cards" at bounding box center [326, 124] width 66 height 10
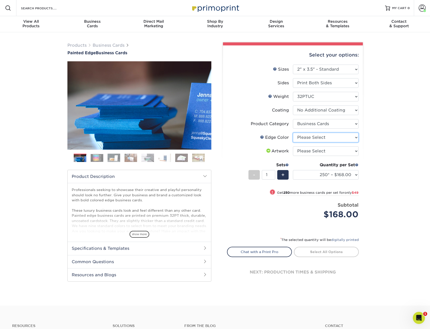
click at [331, 134] on select "Please Select Charcoal Black Brown Blue Pearlescent Blue Pearlescent Gold Pearl…" at bounding box center [326, 138] width 66 height 10
select select "1ae850e6-61c5-45b7-a71d-f488378c5a25"
click at [293, 133] on select "Please Select Charcoal Black Brown Blue Pearlescent Blue Pearlescent Gold Pearl…" at bounding box center [326, 138] width 66 height 10
click at [334, 153] on select "Please Select I will upload files I need a design - $100" at bounding box center [326, 151] width 66 height 10
select select "upload"
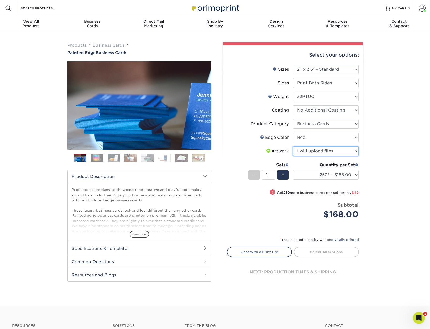
click at [293, 146] on select "Please Select I will upload files I need a design - $100" at bounding box center [326, 151] width 66 height 10
click at [281, 173] on div "+" at bounding box center [282, 175] width 11 height 10
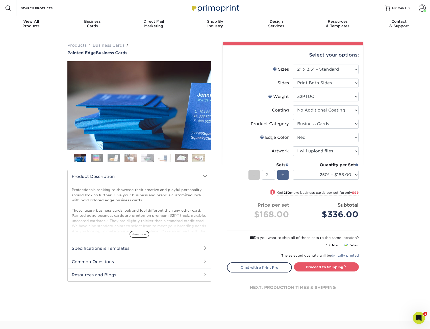
click at [281, 173] on div "+" at bounding box center [282, 175] width 11 height 10
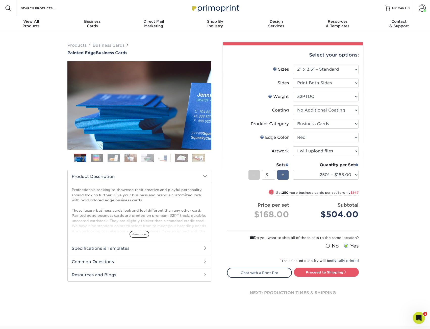
click at [281, 173] on div "+" at bounding box center [282, 175] width 11 height 10
type input "6"
